Goal: Communication & Community: Ask a question

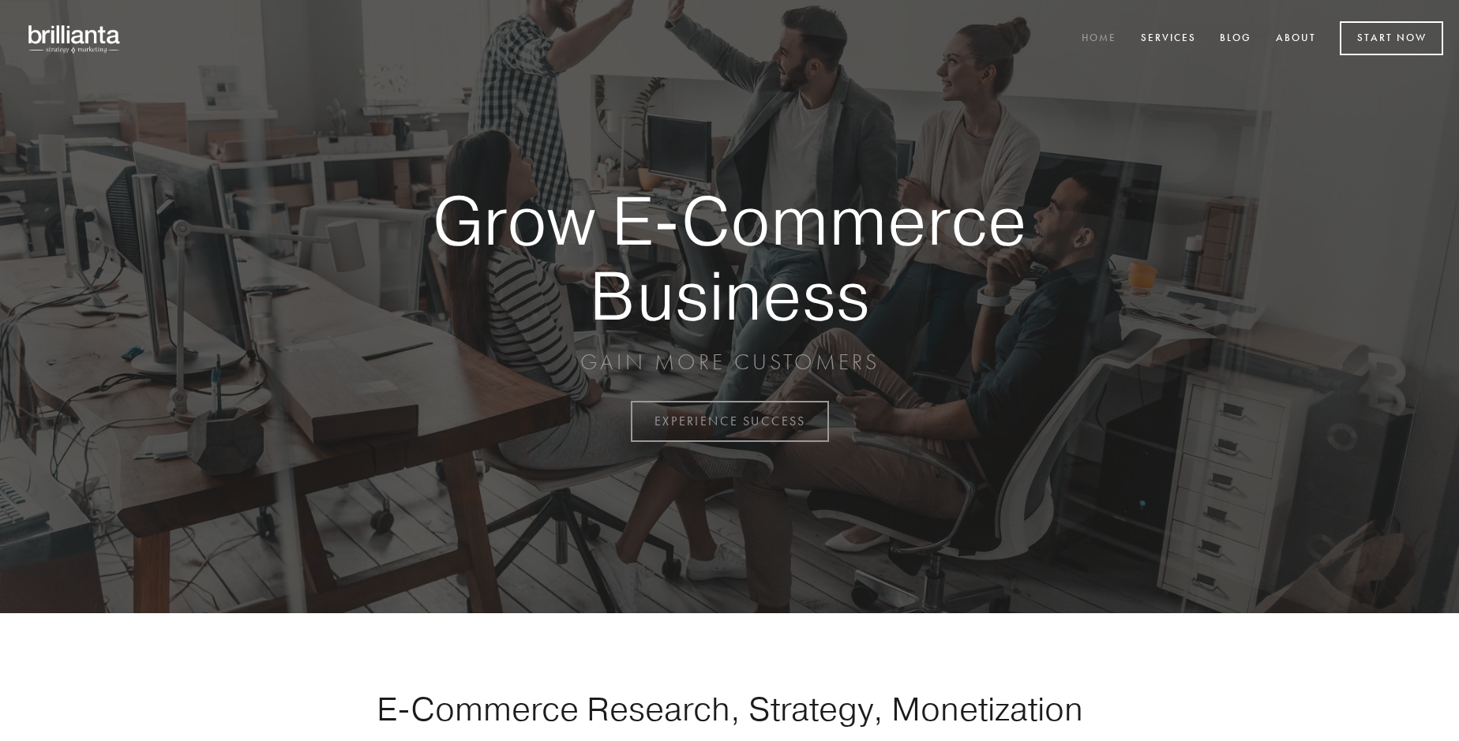
scroll to position [4138, 0]
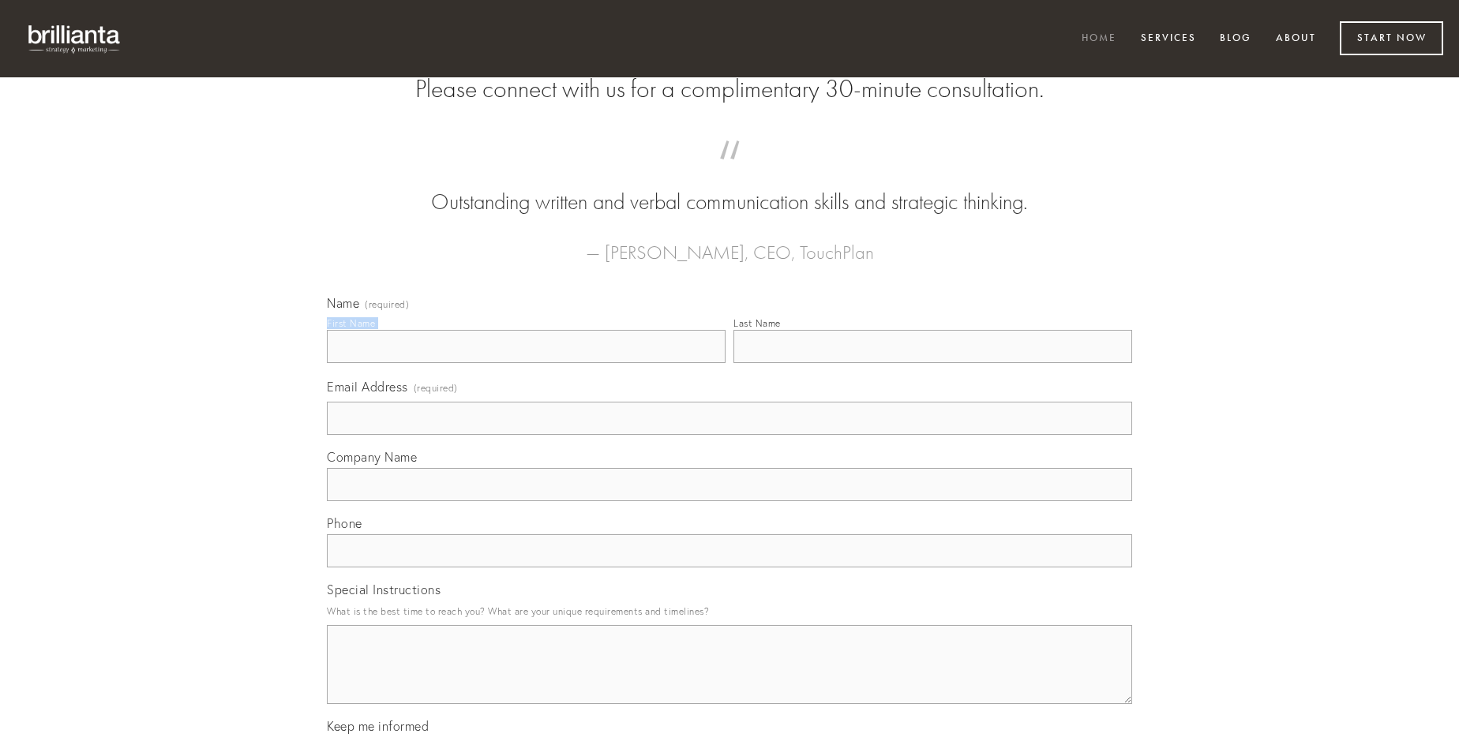
type input "[PERSON_NAME]"
click at [932, 363] on input "Last Name" at bounding box center [932, 346] width 399 height 33
type input "[PERSON_NAME]"
click at [729, 435] on input "Email Address (required)" at bounding box center [729, 418] width 805 height 33
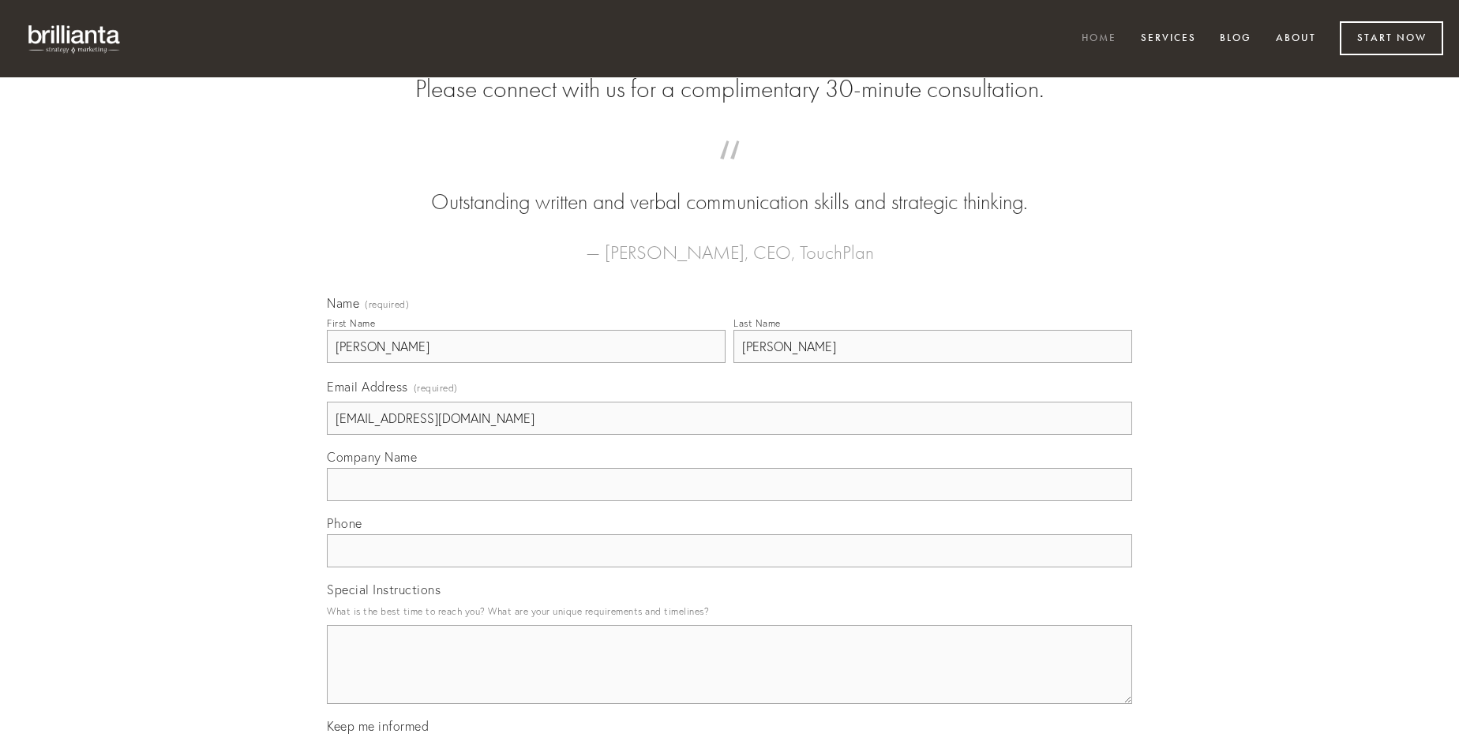
type input "[EMAIL_ADDRESS][DOMAIN_NAME]"
click at [729, 501] on input "Company Name" at bounding box center [729, 484] width 805 height 33
type input "viriliter"
click at [729, 568] on input "text" at bounding box center [729, 550] width 805 height 33
click at [729, 679] on textarea "Special Instructions" at bounding box center [729, 664] width 805 height 79
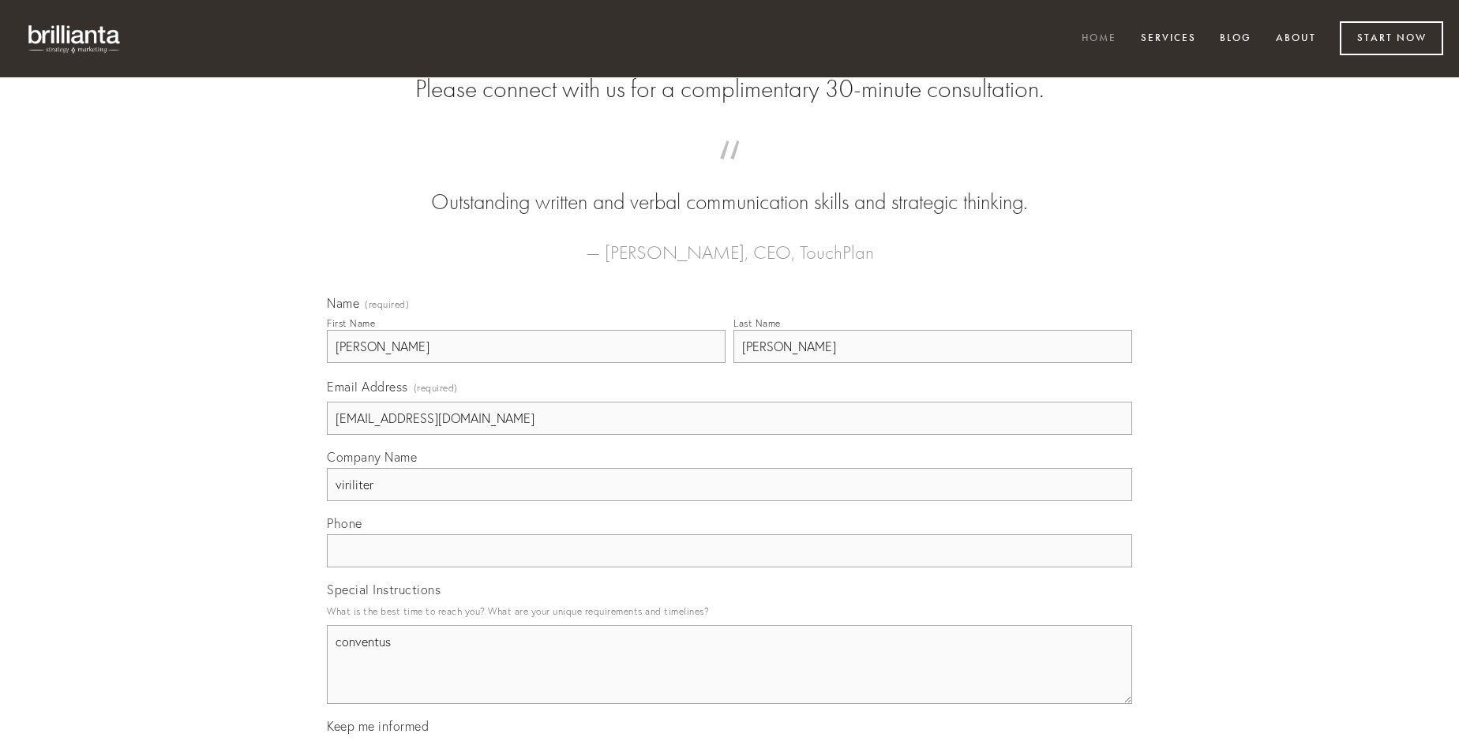
type textarea "conventus"
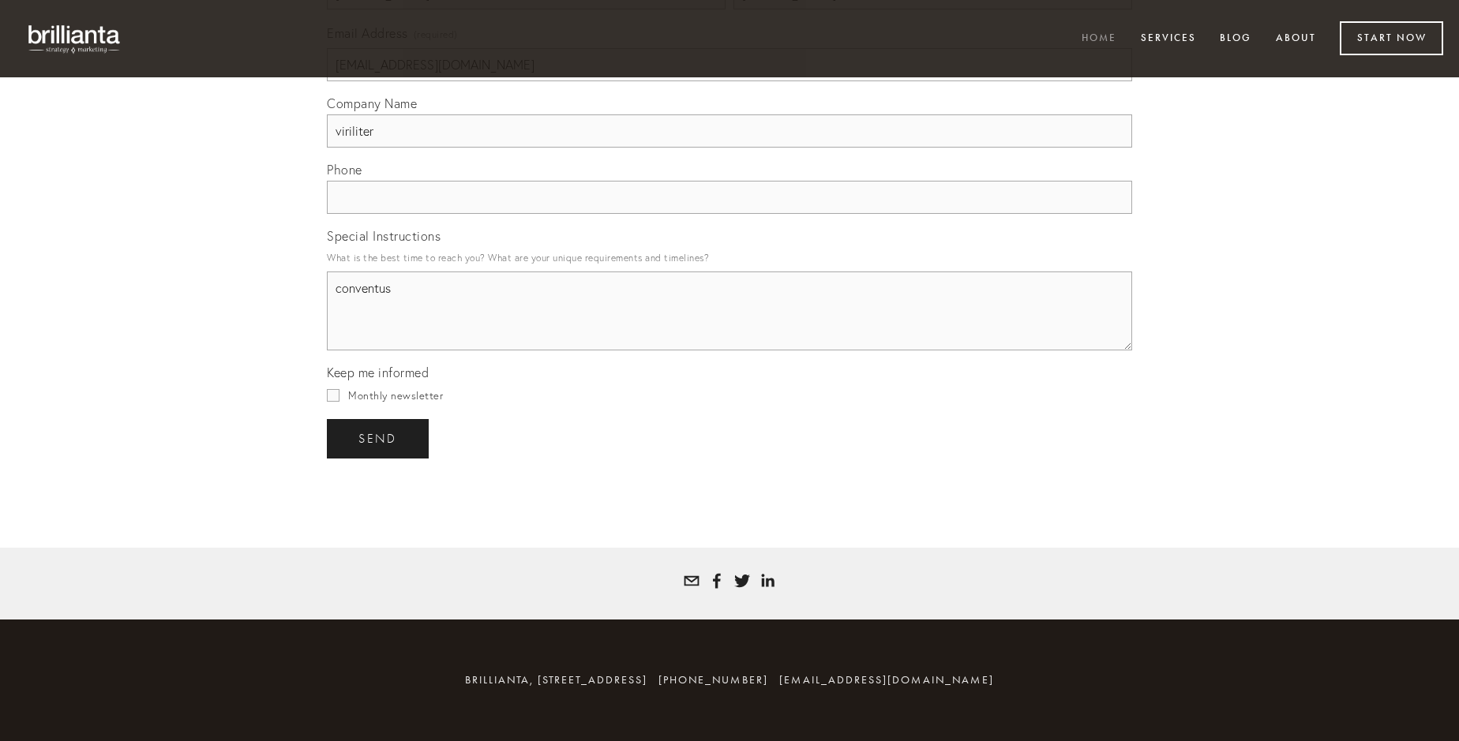
click at [379, 438] on span "send" at bounding box center [377, 439] width 39 height 14
